Goal: Transaction & Acquisition: Purchase product/service

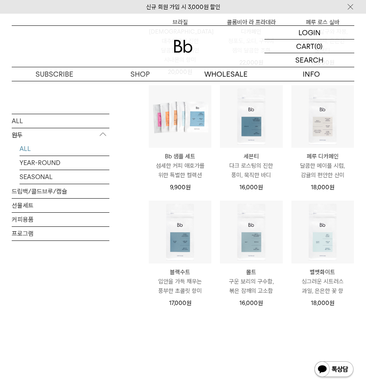
scroll to position [352, 0]
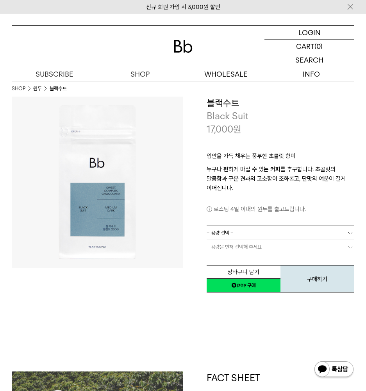
drag, startPoint x: 330, startPoint y: 128, endPoint x: 336, endPoint y: 120, distance: 10.1
click at [330, 130] on div "17,000 원" at bounding box center [281, 129] width 148 height 13
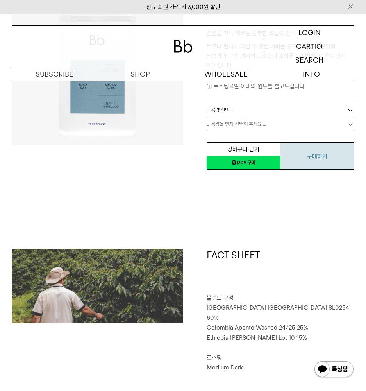
scroll to position [78, 0]
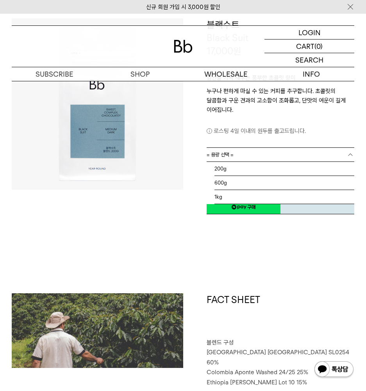
click at [270, 154] on link "= 용량 선택 =" at bounding box center [281, 155] width 148 height 14
click at [248, 167] on li "200g" at bounding box center [284, 169] width 140 height 14
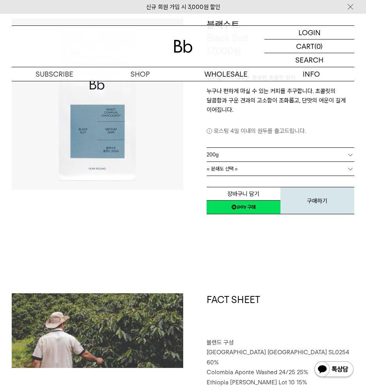
click at [241, 173] on link "= 분쇄도 선택 =" at bounding box center [281, 169] width 148 height 14
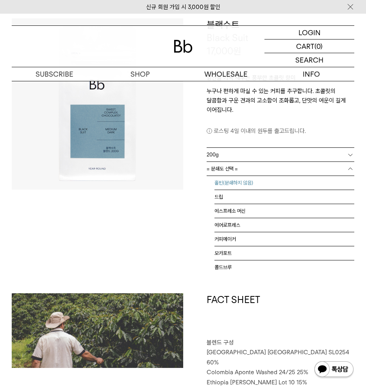
click at [242, 183] on li "홀빈(분쇄하지 않음)" at bounding box center [284, 183] width 140 height 14
